Goal: Transaction & Acquisition: Subscribe to service/newsletter

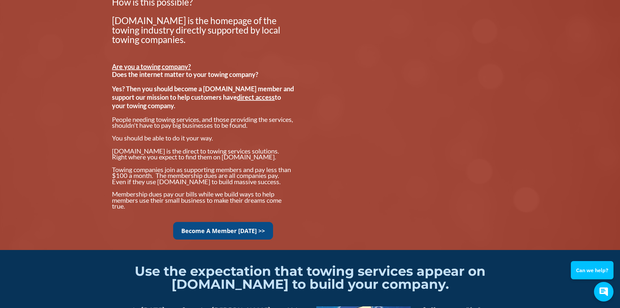
scroll to position [489, 0]
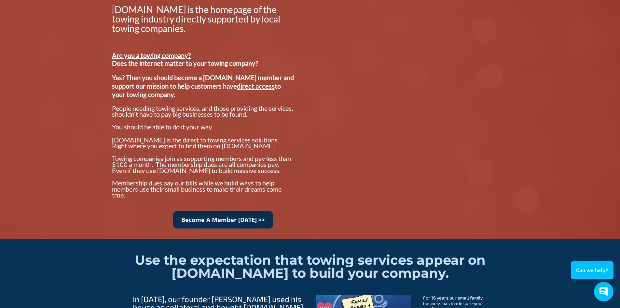
click at [220, 215] on link "Become A Member [DATE] >>" at bounding box center [223, 220] width 100 height 18
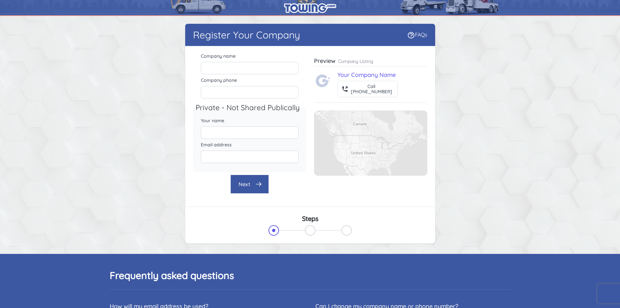
scroll to position [163, 0]
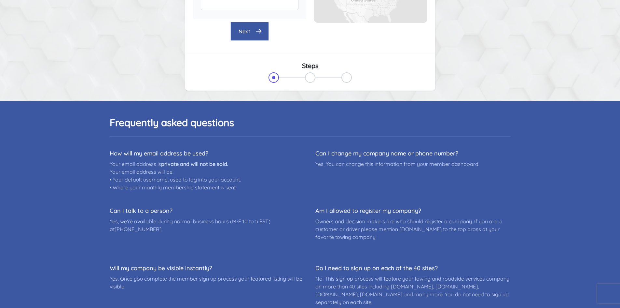
click at [311, 240] on dl "How will my email address be used? Your email address is private and will not b…" at bounding box center [310, 227] width 401 height 156
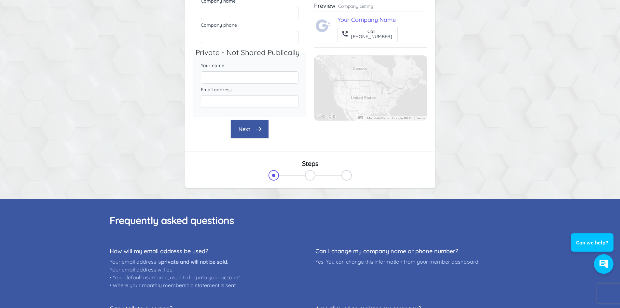
scroll to position [0, 0]
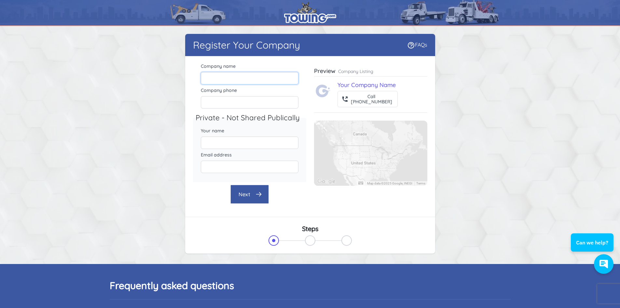
click at [227, 79] on input "Company name" at bounding box center [250, 78] width 98 height 12
type input "Umbrella Towing"
type input "9125551234"
click at [229, 147] on input "Your name" at bounding box center [250, 142] width 98 height 12
type input "test"
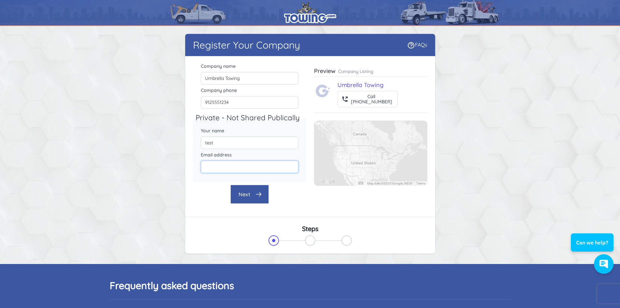
click at [211, 161] on input "Email address" at bounding box center [250, 167] width 98 height 12
type input "[EMAIL_ADDRESS][DOMAIN_NAME]"
click at [255, 194] on button "Next" at bounding box center [250, 194] width 38 height 19
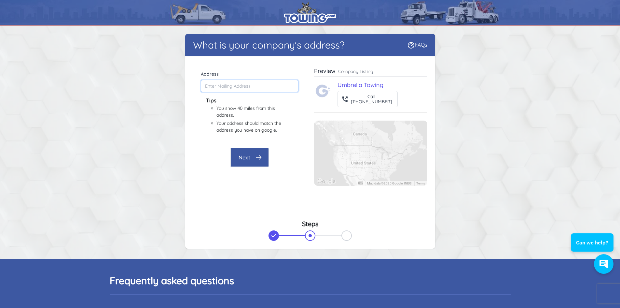
click at [228, 88] on input "Address" at bounding box center [250, 86] width 98 height 12
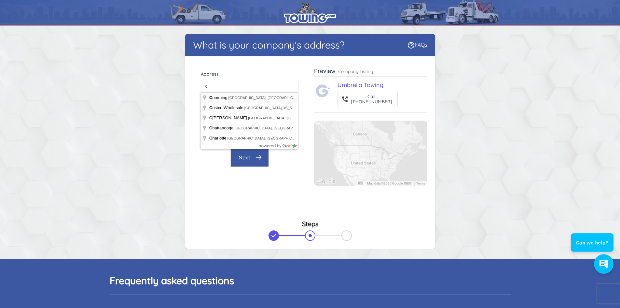
type input "[GEOGRAPHIC_DATA], [GEOGRAPHIC_DATA], [GEOGRAPHIC_DATA]"
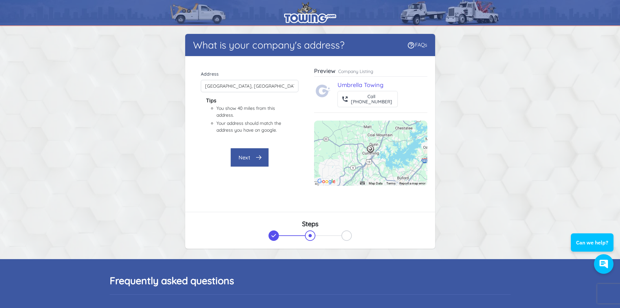
click at [254, 161] on button "Next" at bounding box center [250, 157] width 38 height 19
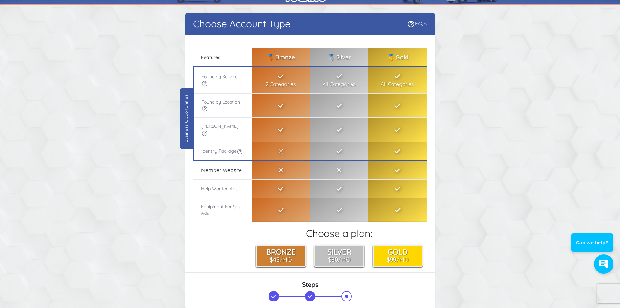
scroll to position [33, 0]
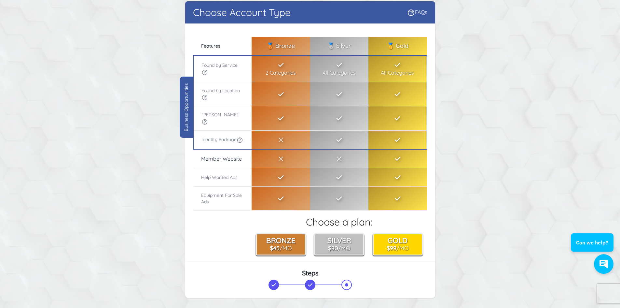
click at [208, 119] on icon at bounding box center [205, 122] width 7 height 7
click at [207, 119] on icon at bounding box center [204, 121] width 5 height 5
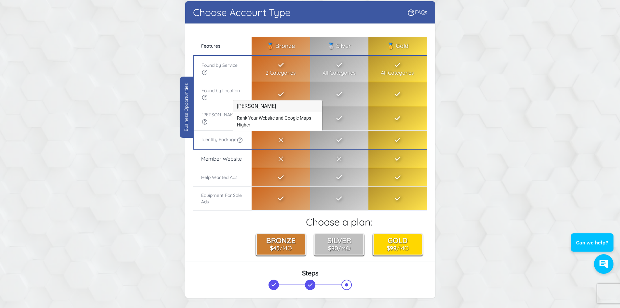
click at [496, 145] on div "Choose Account Type FAQs There were errors with your submission Company name Um…" at bounding box center [310, 150] width 417 height 299
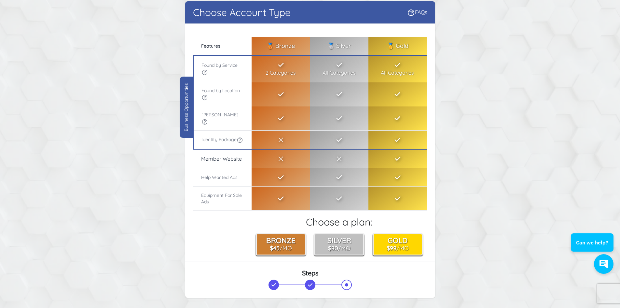
click at [237, 142] on icon at bounding box center [240, 140] width 7 height 7
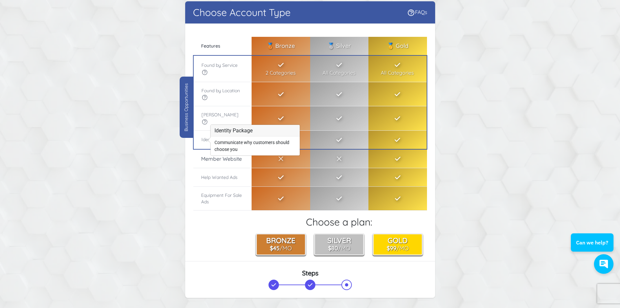
click at [178, 167] on div "Choose Account Type FAQs There were errors with your submission Company name Um…" at bounding box center [310, 150] width 417 height 299
click at [180, 176] on div "Choose Account Type FAQs There were errors with your submission Company name Um…" at bounding box center [310, 150] width 417 height 299
click at [197, 176] on th "Help Wanted Ads" at bounding box center [222, 177] width 59 height 19
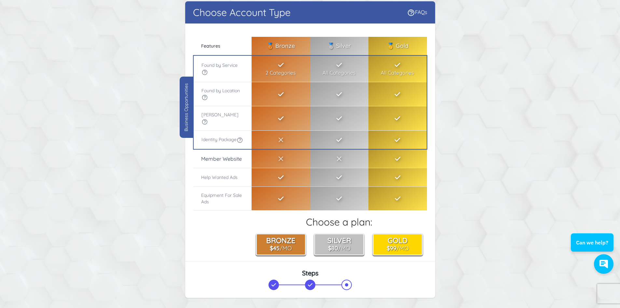
click at [233, 166] on th "Member Website" at bounding box center [222, 158] width 59 height 19
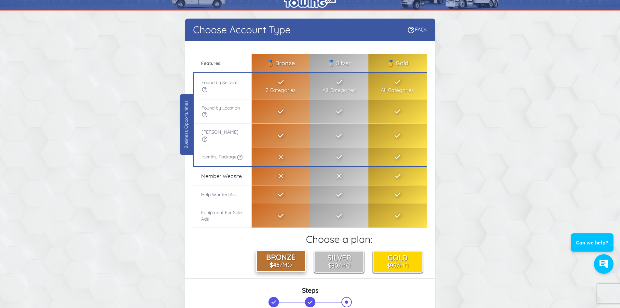
scroll to position [0, 0]
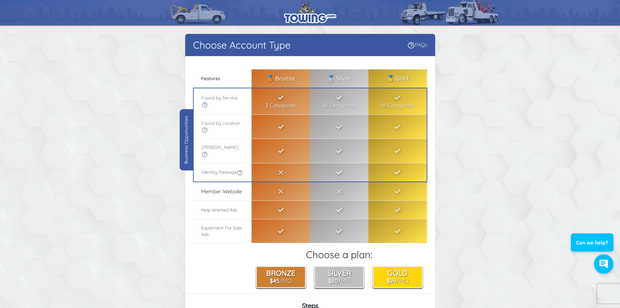
click at [414, 43] on link "FAQs" at bounding box center [417, 44] width 20 height 7
